Goal: Transaction & Acquisition: Book appointment/travel/reservation

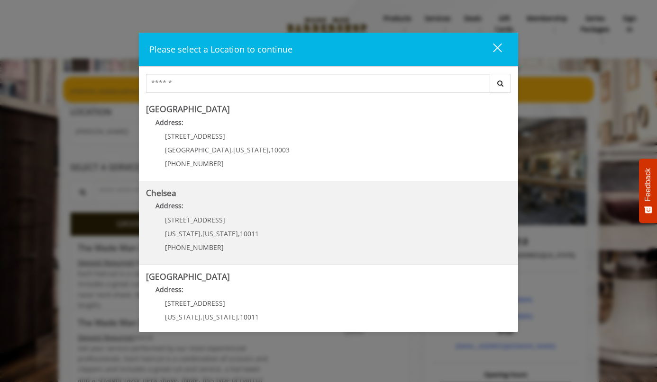
click at [366, 193] on h5 "Chelsea" at bounding box center [328, 193] width 365 height 9
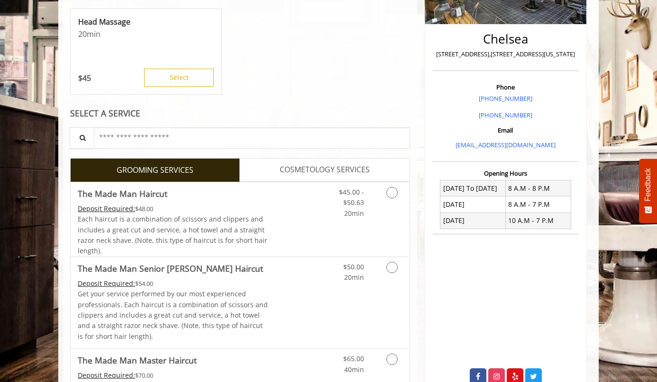
scroll to position [258, 0]
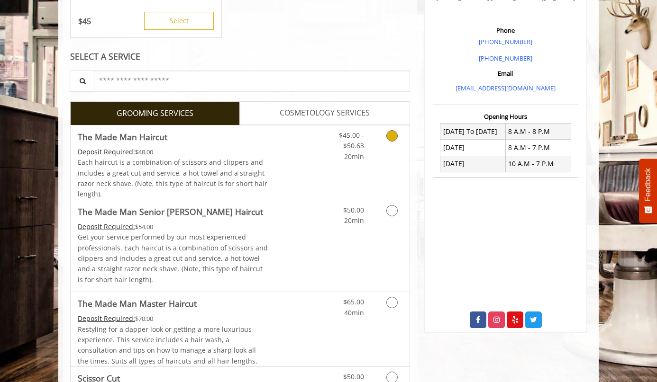
click at [385, 140] on link "Grooming services" at bounding box center [390, 144] width 24 height 36
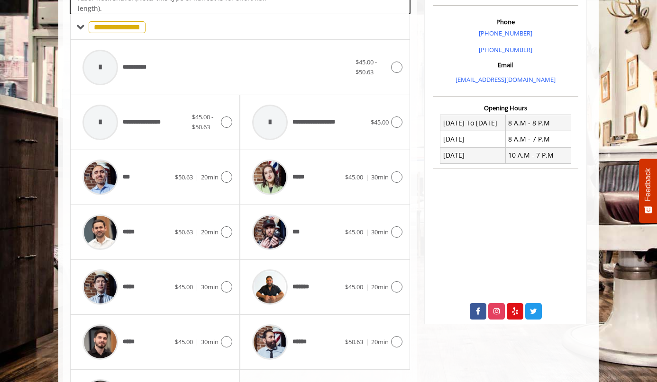
scroll to position [278, 0]
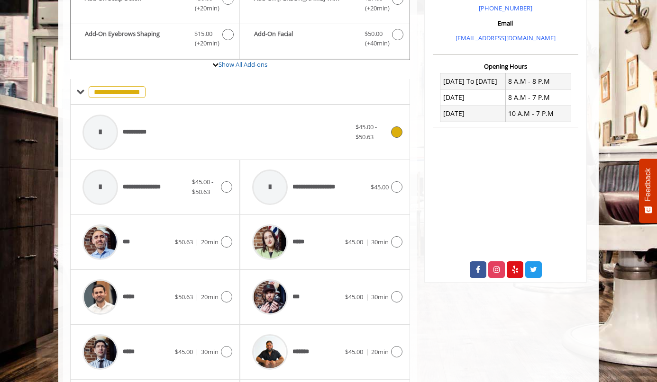
click at [389, 129] on div at bounding box center [395, 131] width 14 height 11
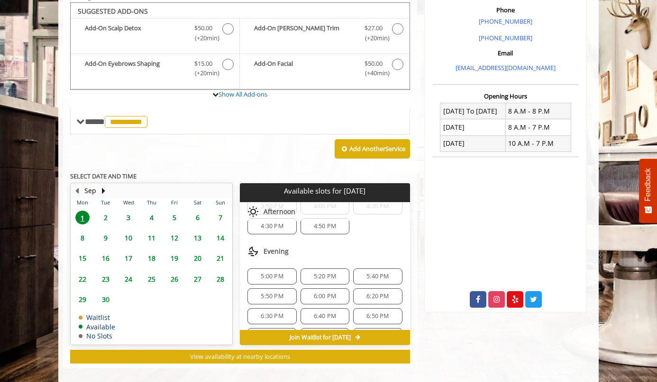
scroll to position [29, 0]
click at [335, 270] on div "5:20 PM" at bounding box center [324, 278] width 49 height 16
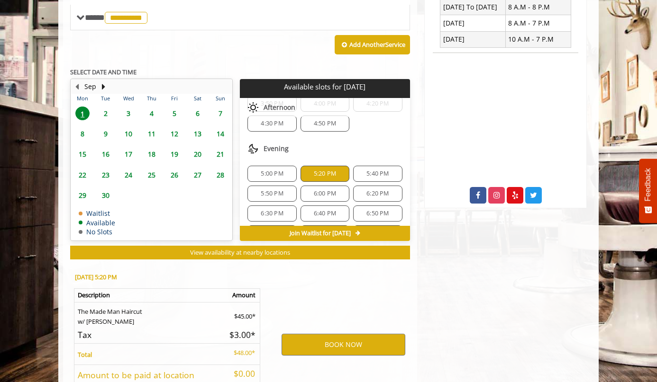
scroll to position [452, 0]
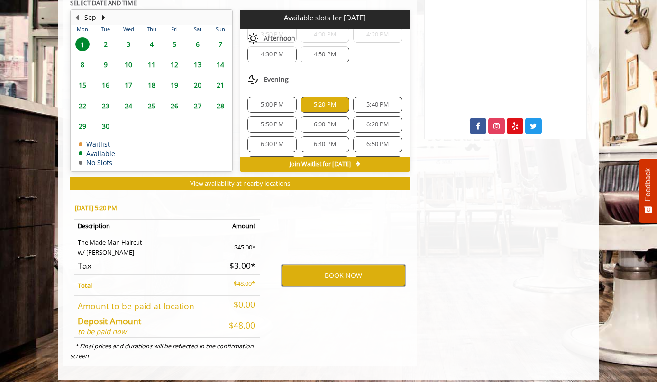
click at [335, 265] on button "BOOK NOW" at bounding box center [343, 276] width 124 height 22
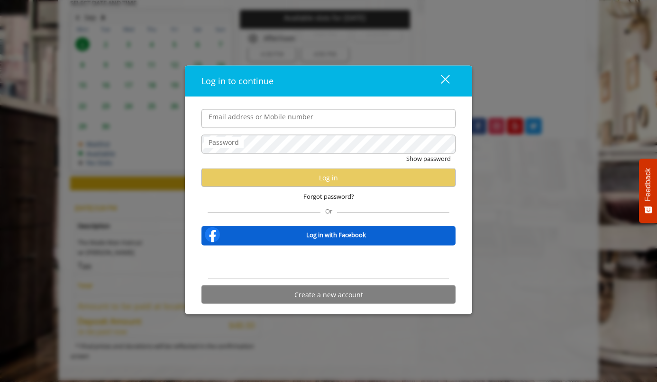
click at [325, 259] on div "Sign in with Google. Opens in new tab" at bounding box center [328, 262] width 87 height 21
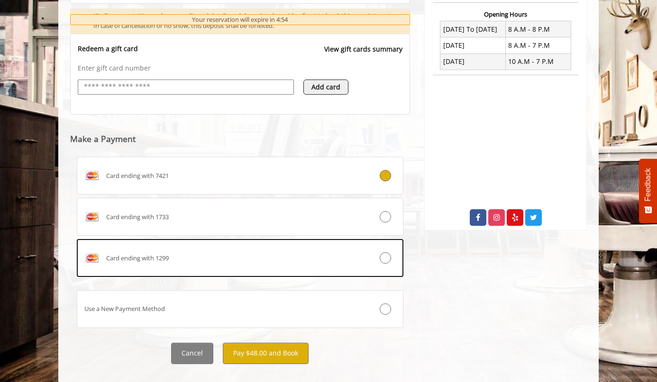
scroll to position [362, 0]
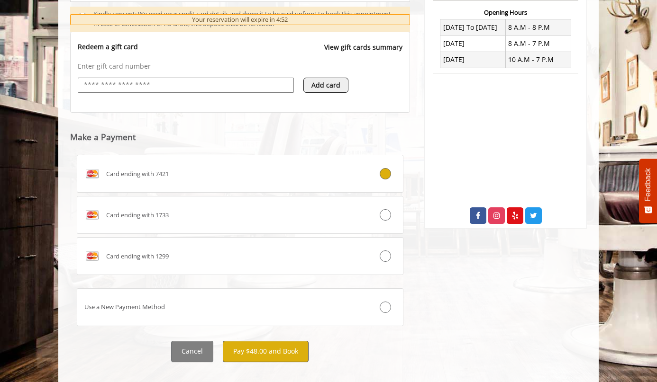
click at [252, 352] on button "Pay $48.00 and Book" at bounding box center [266, 351] width 86 height 21
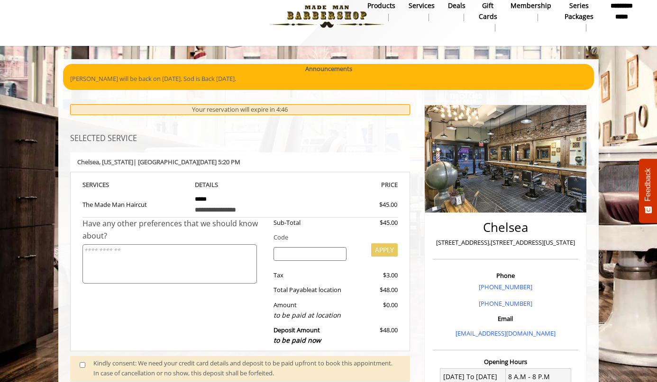
scroll to position [13, 0]
